Goal: Find contact information: Find contact information

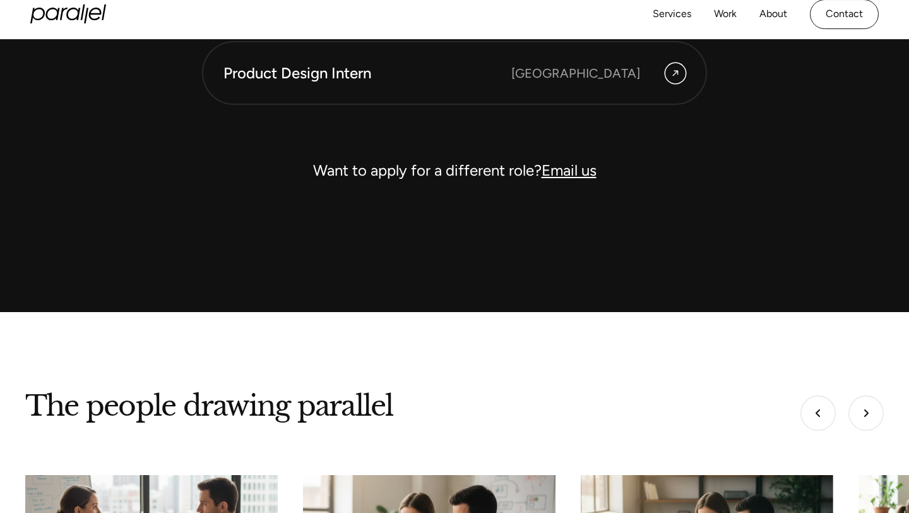
scroll to position [3689, 0]
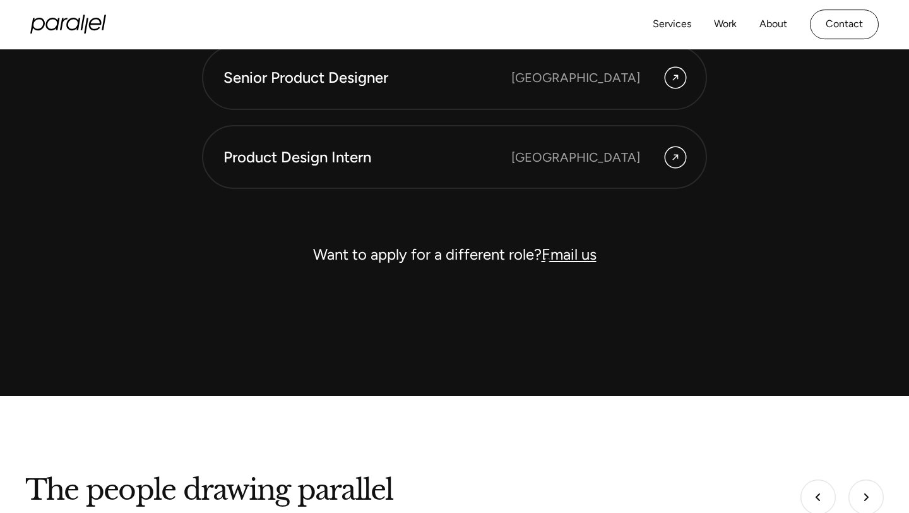
click at [547, 260] on link "Email us" at bounding box center [569, 254] width 55 height 18
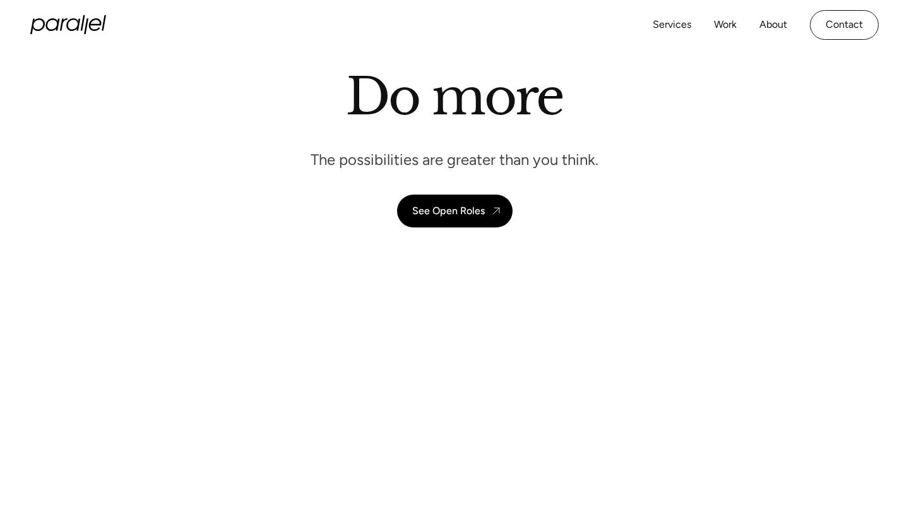
scroll to position [0, 0]
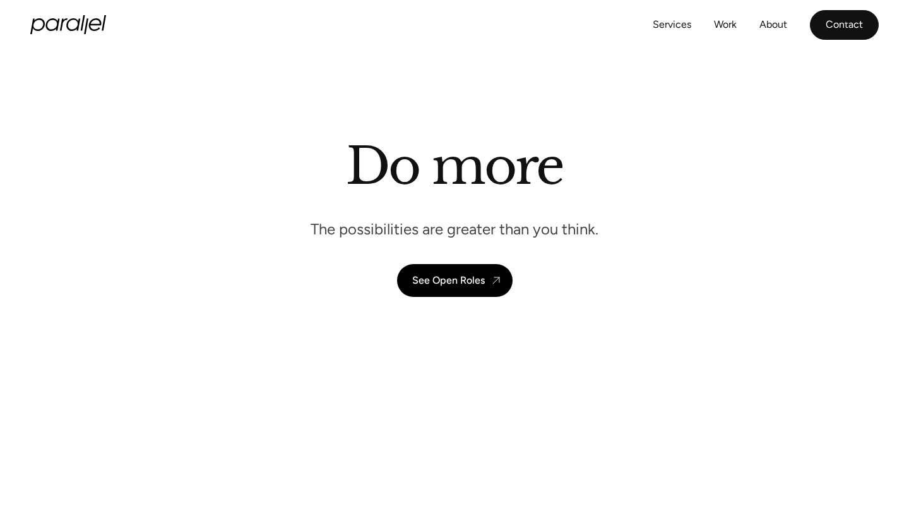
click at [847, 21] on link "Contact" at bounding box center [844, 25] width 69 height 30
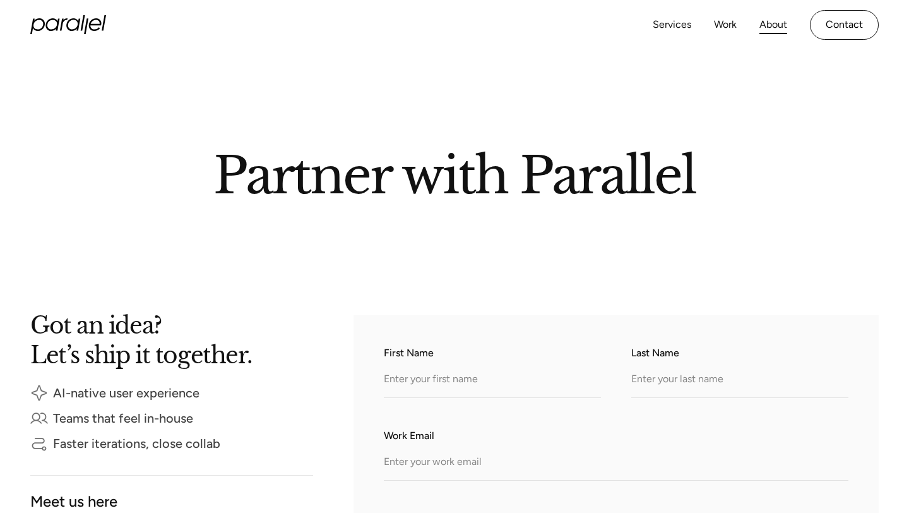
click at [774, 30] on link "About" at bounding box center [774, 25] width 28 height 18
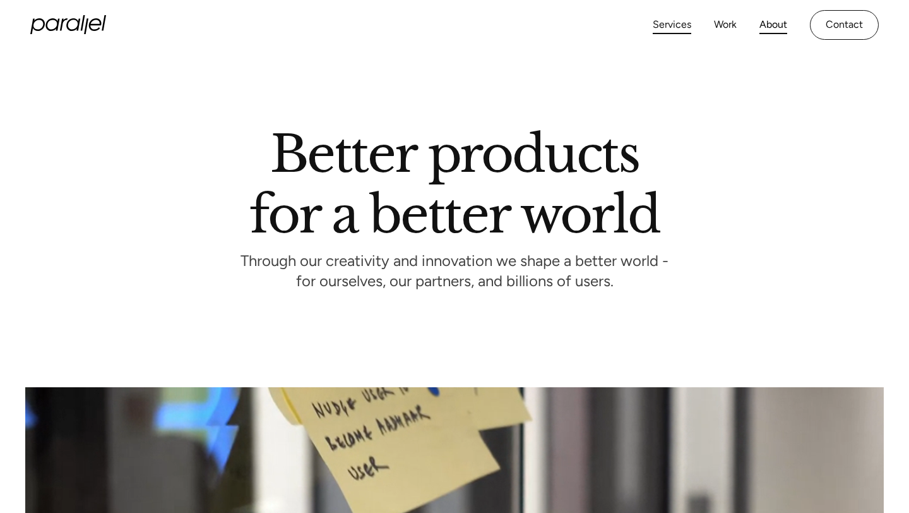
click at [672, 25] on link "Services" at bounding box center [672, 25] width 39 height 18
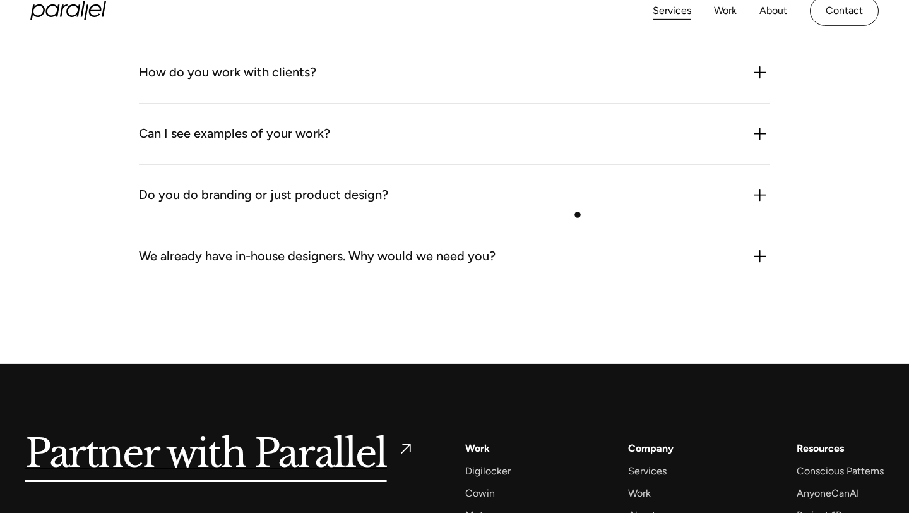
scroll to position [3662, 0]
